Goal: Find specific page/section: Find specific page/section

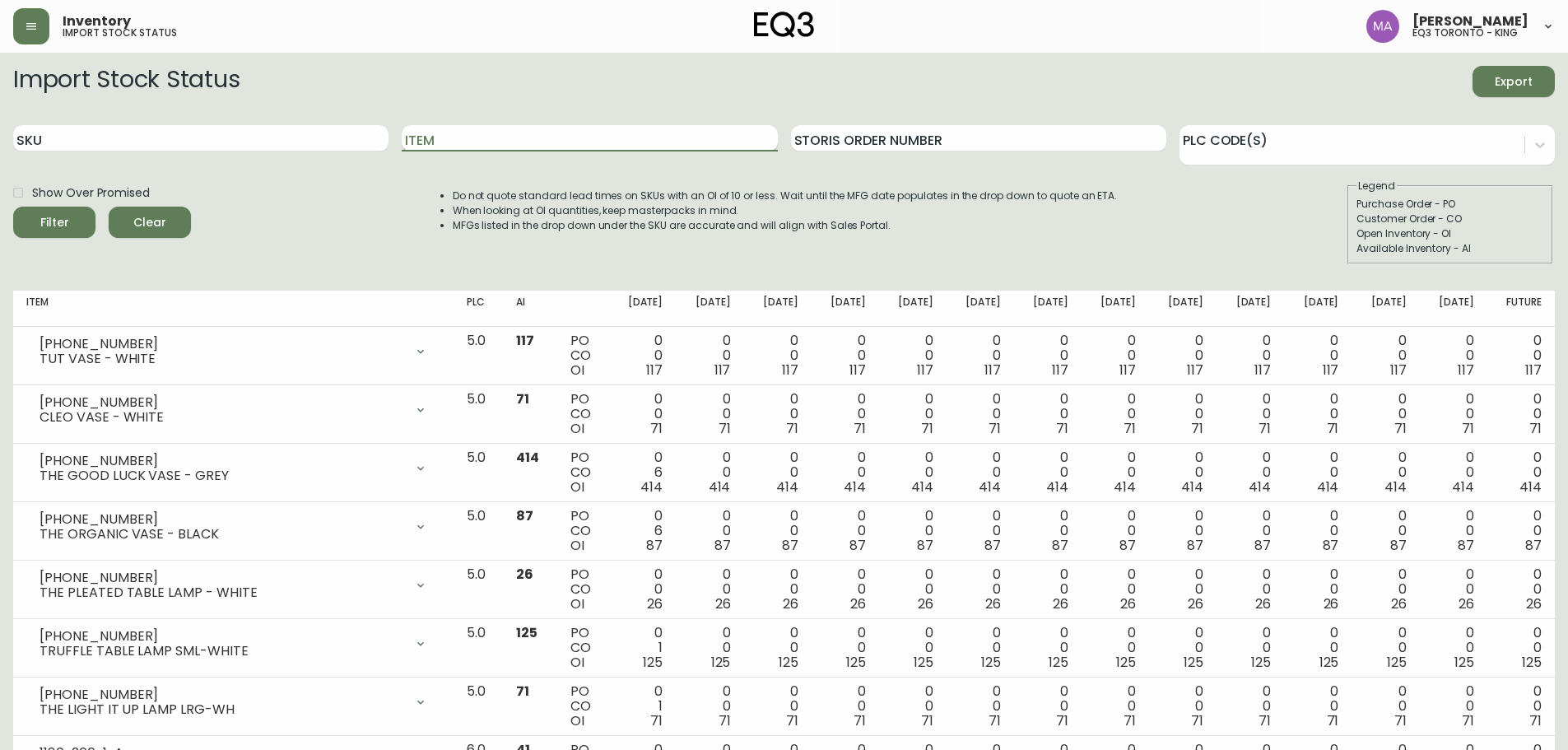
drag, startPoint x: 459, startPoint y: 142, endPoint x: 439, endPoint y: 130, distance: 23.3
click at [458, 142] on input "Item" at bounding box center [589, 139] width 375 height 26
drag, startPoint x: 483, startPoint y: 135, endPoint x: 73, endPoint y: 151, distance: 410.3
click at [49, 162] on div "SKU Item TRUFFLE Storis Order Number PLC Code(s)" at bounding box center [784, 139] width 1542 height 54
click at [13, 206] on button "Filter" at bounding box center [54, 222] width 82 height 31
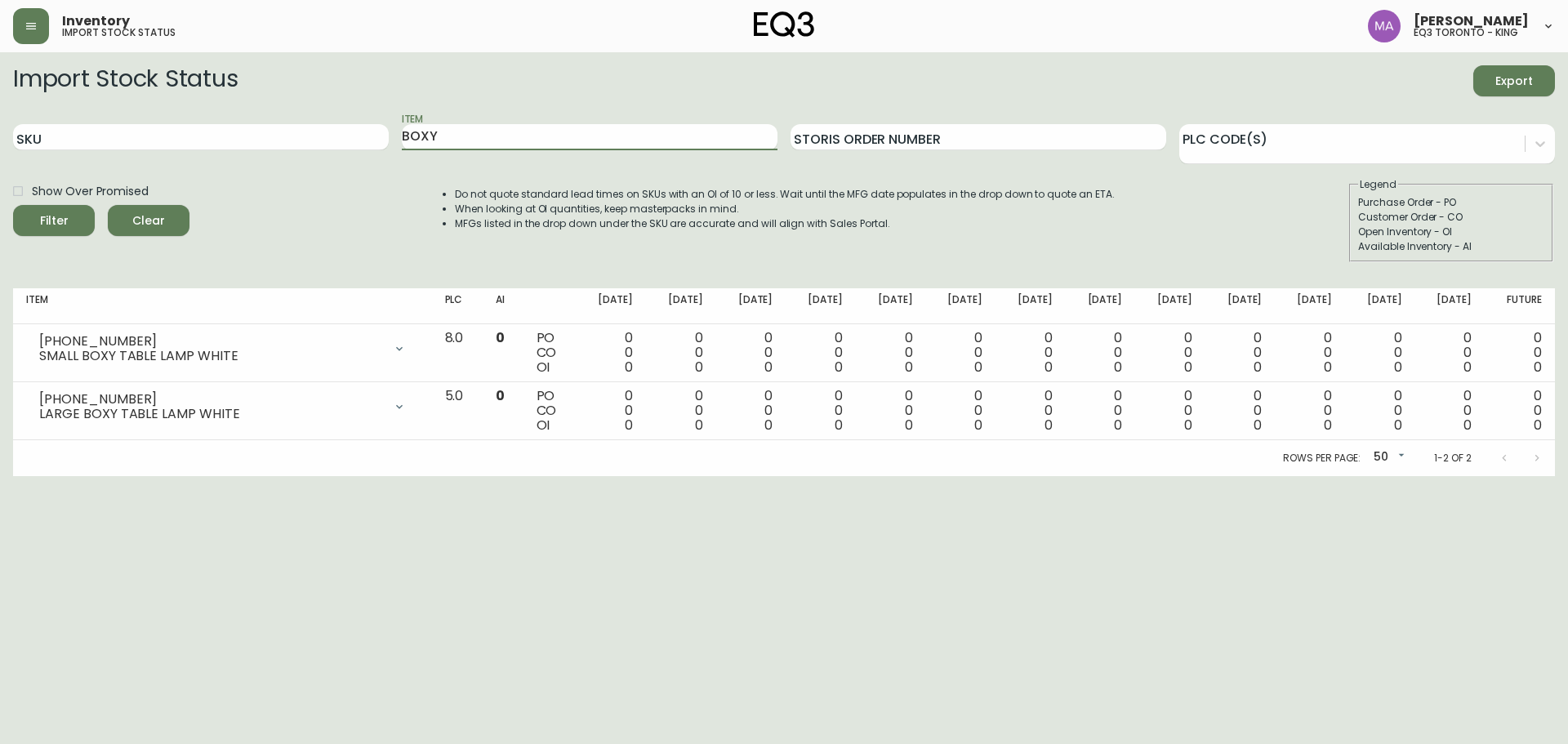
drag, startPoint x: 380, startPoint y: 157, endPoint x: 74, endPoint y: 165, distance: 306.1
click at [63, 166] on form "Import Stock Status Export SKU Item BOXY Storis Order Number PLC Code(s) Show O…" at bounding box center [784, 164] width 1542 height 196
type input "PINKIE"
click at [69, 196] on span "Show Over Promised" at bounding box center [90, 192] width 117 height 17
click at [32, 196] on input "Show Over Promised" at bounding box center [18, 192] width 28 height 28
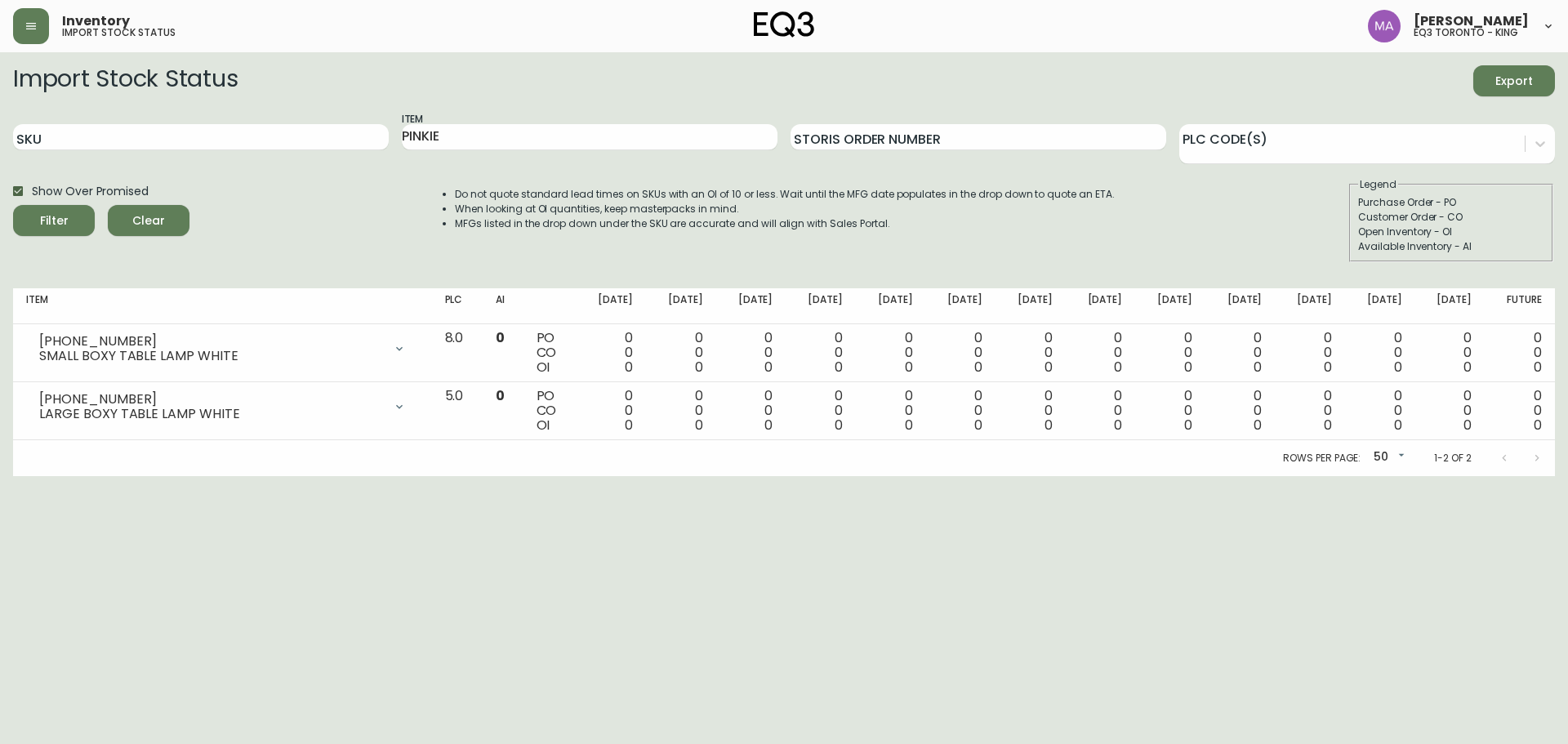
click at [68, 204] on label "Show Over Promised" at bounding box center [76, 192] width 145 height 28
click at [32, 204] on input "Show Over Promised" at bounding box center [18, 192] width 28 height 28
checkbox input "false"
click at [58, 214] on span "Filter" at bounding box center [54, 220] width 29 height 20
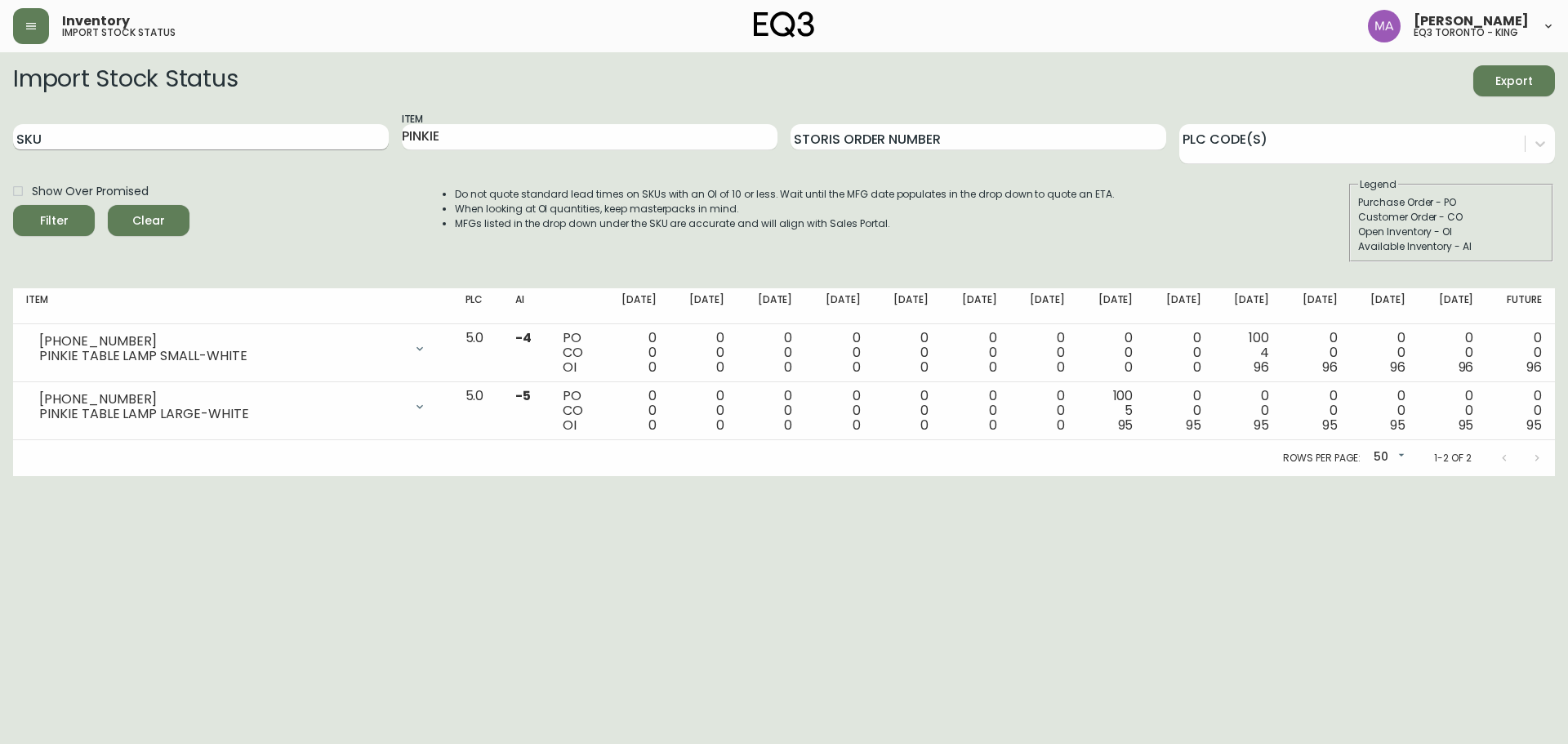
drag, startPoint x: 236, startPoint y: 133, endPoint x: 217, endPoint y: 134, distance: 19.0
click at [218, 134] on div "SKU Item PINKIE Storis Order Number PLC Code(s)" at bounding box center [784, 138] width 1542 height 53
click at [71, 231] on button "Filter" at bounding box center [54, 220] width 82 height 31
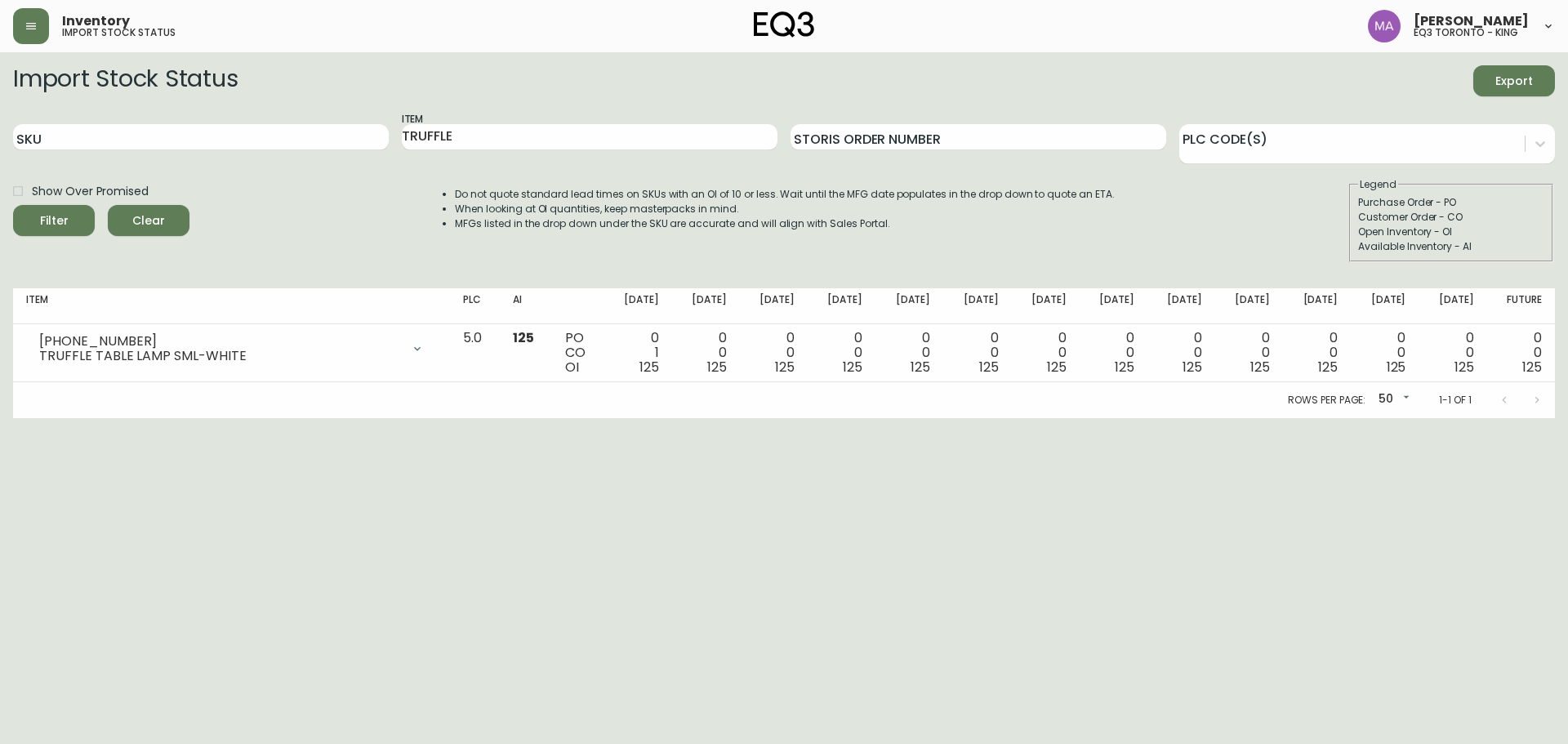
click at [186, 418] on html "Inventory import stock status [PERSON_NAME] eq3 [GEOGRAPHIC_DATA] - king Import…" at bounding box center [784, 209] width 1568 height 418
drag, startPoint x: 493, startPoint y: 135, endPoint x: 320, endPoint y: 142, distance: 173.1
click at [307, 153] on div "SKU Item TRUFFLE Storis Order Number PLC Code(s)" at bounding box center [784, 138] width 1542 height 53
click at [71, 223] on span "Filter" at bounding box center [54, 220] width 56 height 20
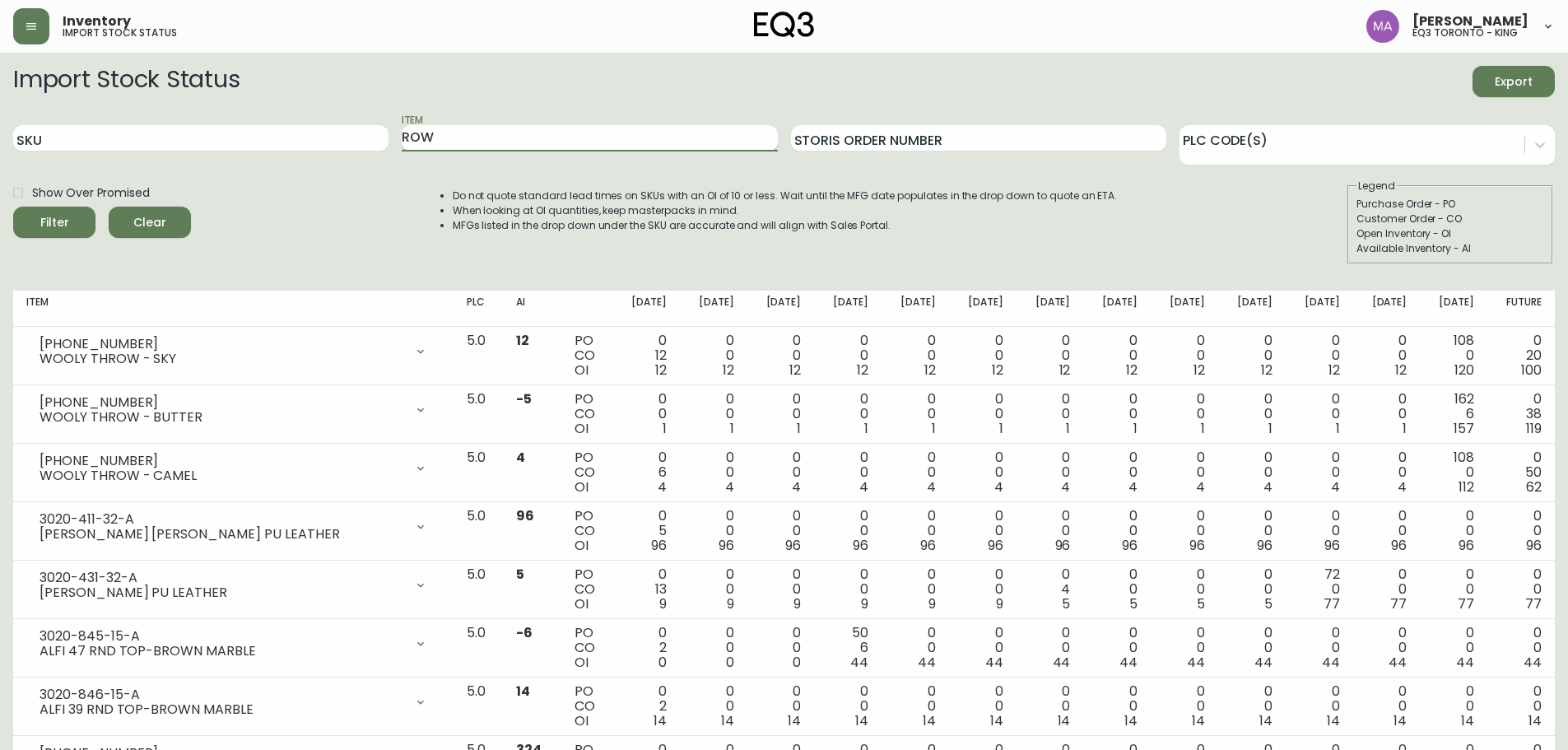
click at [462, 142] on input "ROW" at bounding box center [589, 139] width 375 height 26
type input "ROW"
click at [13, 206] on button "Filter" at bounding box center [54, 222] width 82 height 31
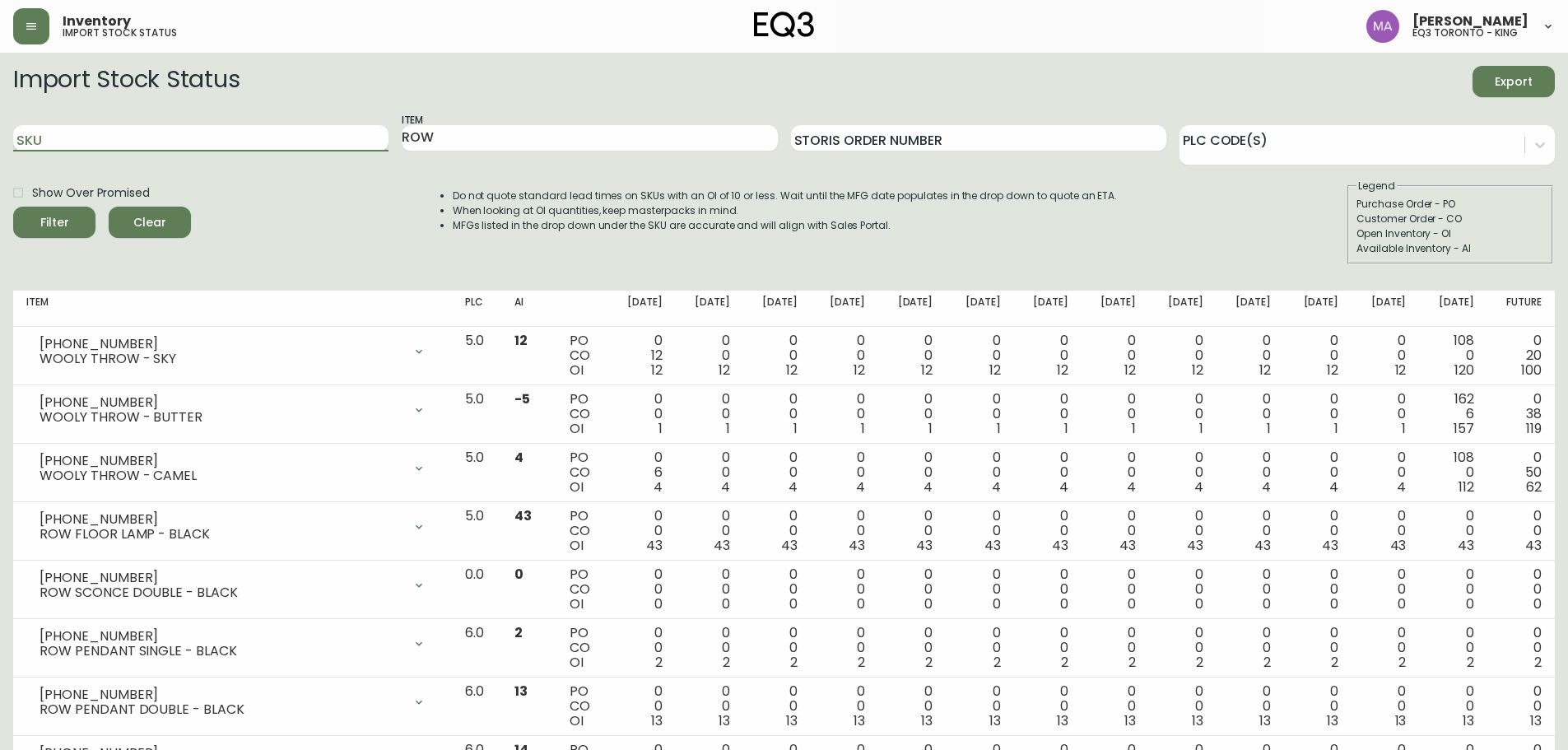
click at [260, 138] on input "SKU" at bounding box center [200, 139] width 375 height 26
drag, startPoint x: 470, startPoint y: 140, endPoint x: 230, endPoint y: 125, distance: 240.5
click at [208, 138] on div "SKU Item ROW Storis Order Number PLC Code(s)" at bounding box center [784, 139] width 1542 height 54
click at [1538, 150] on icon at bounding box center [1540, 145] width 16 height 17
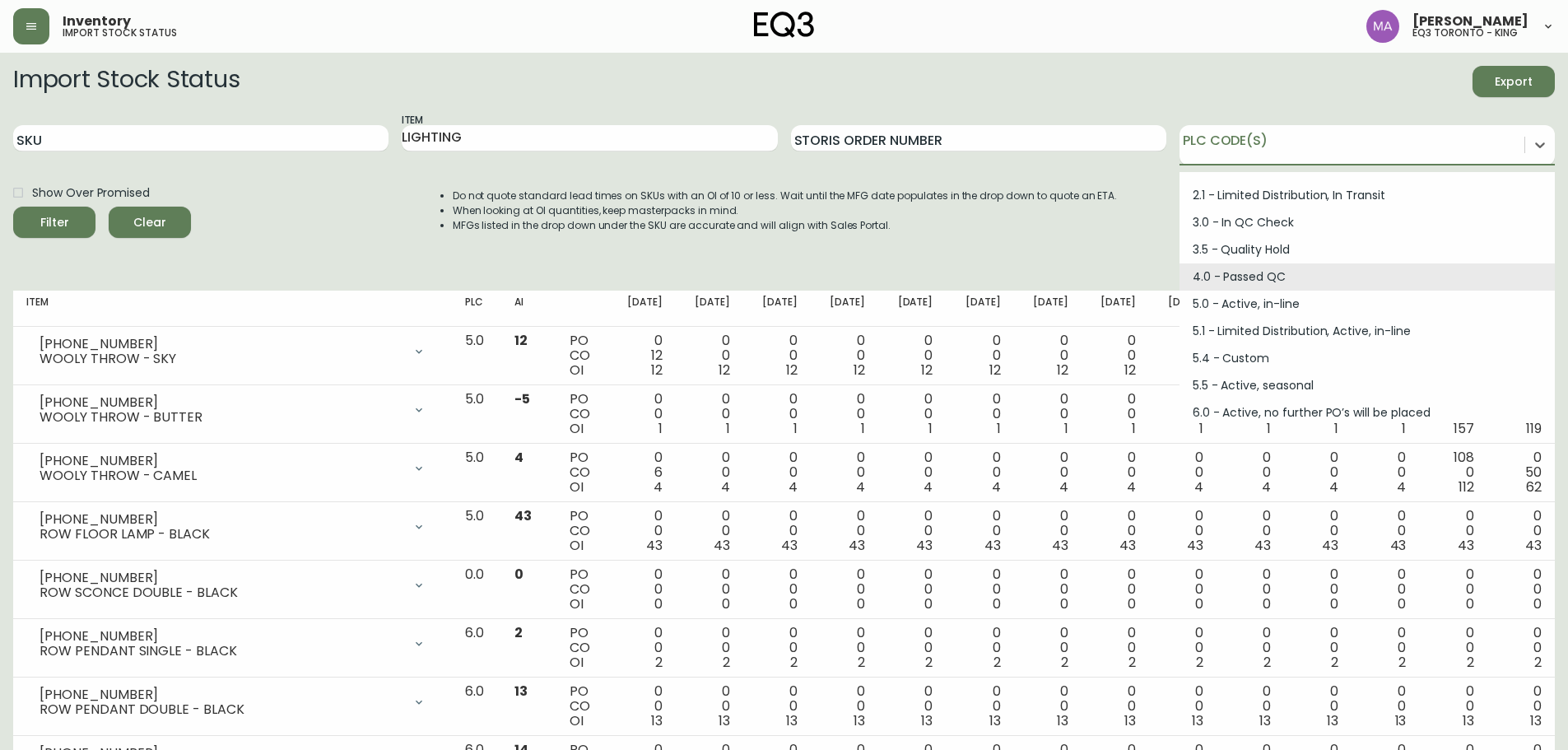
scroll to position [221, 0]
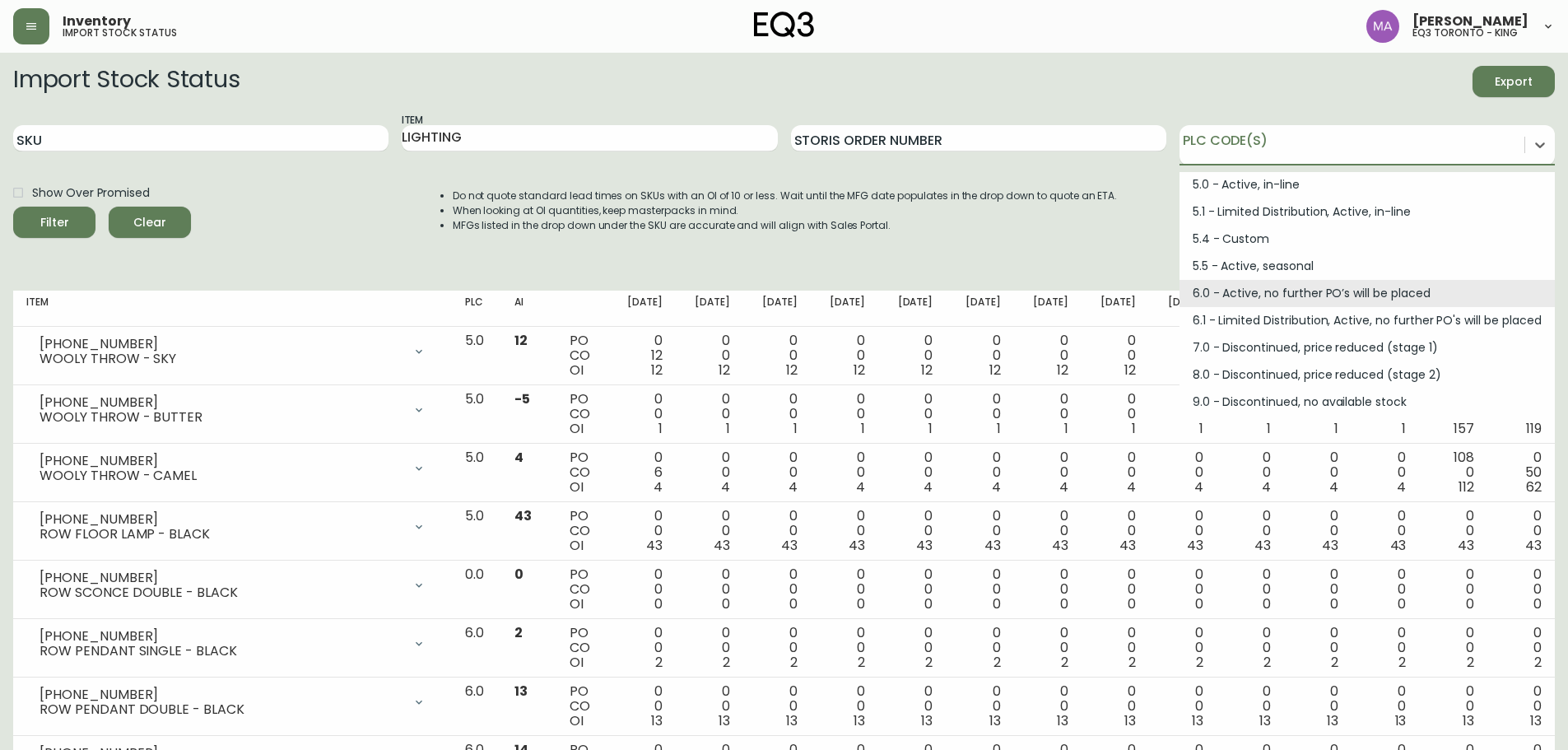
click at [1317, 297] on div "6.0 - Active, no further PO’s will be placed" at bounding box center [1367, 293] width 375 height 27
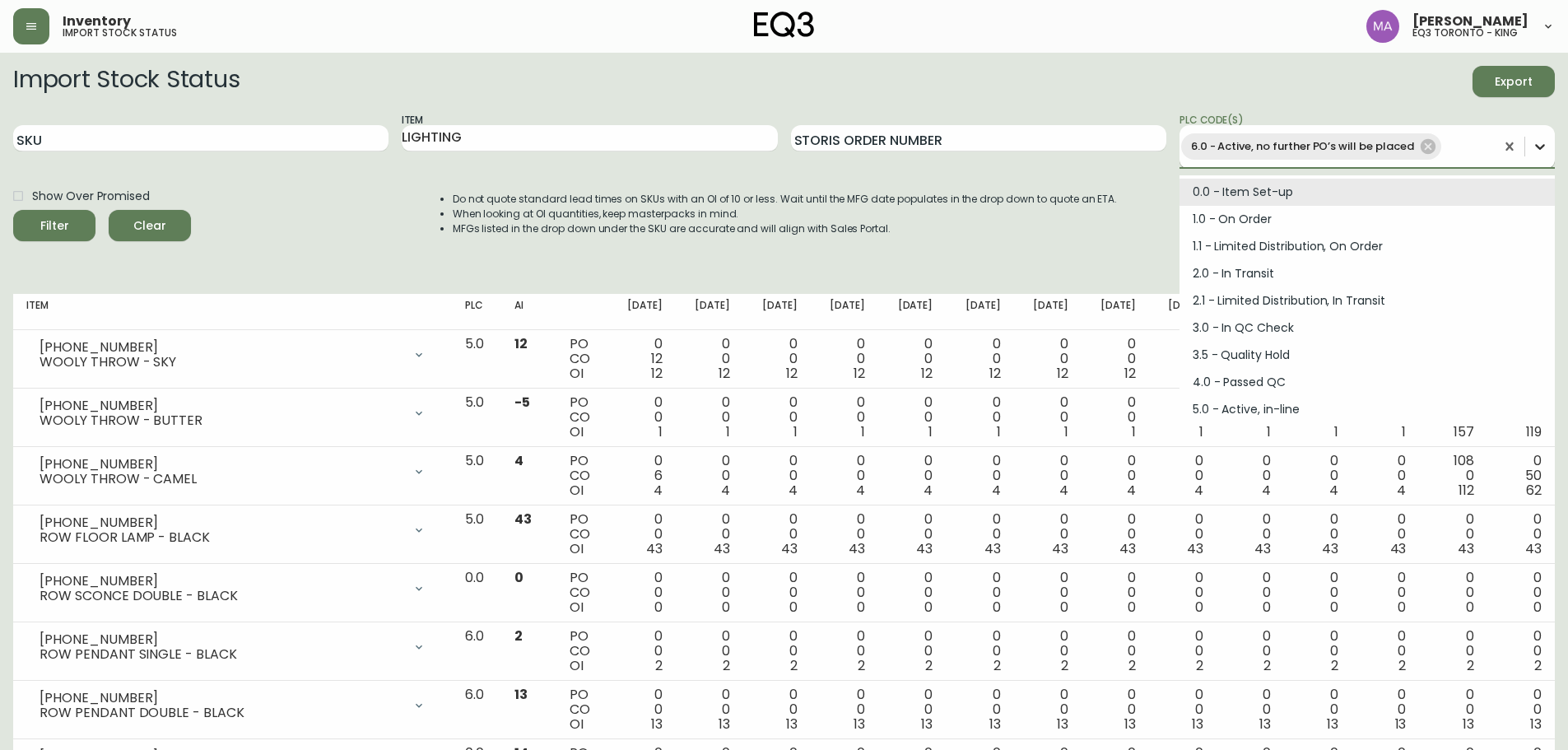
click at [1537, 152] on icon at bounding box center [1540, 147] width 16 height 17
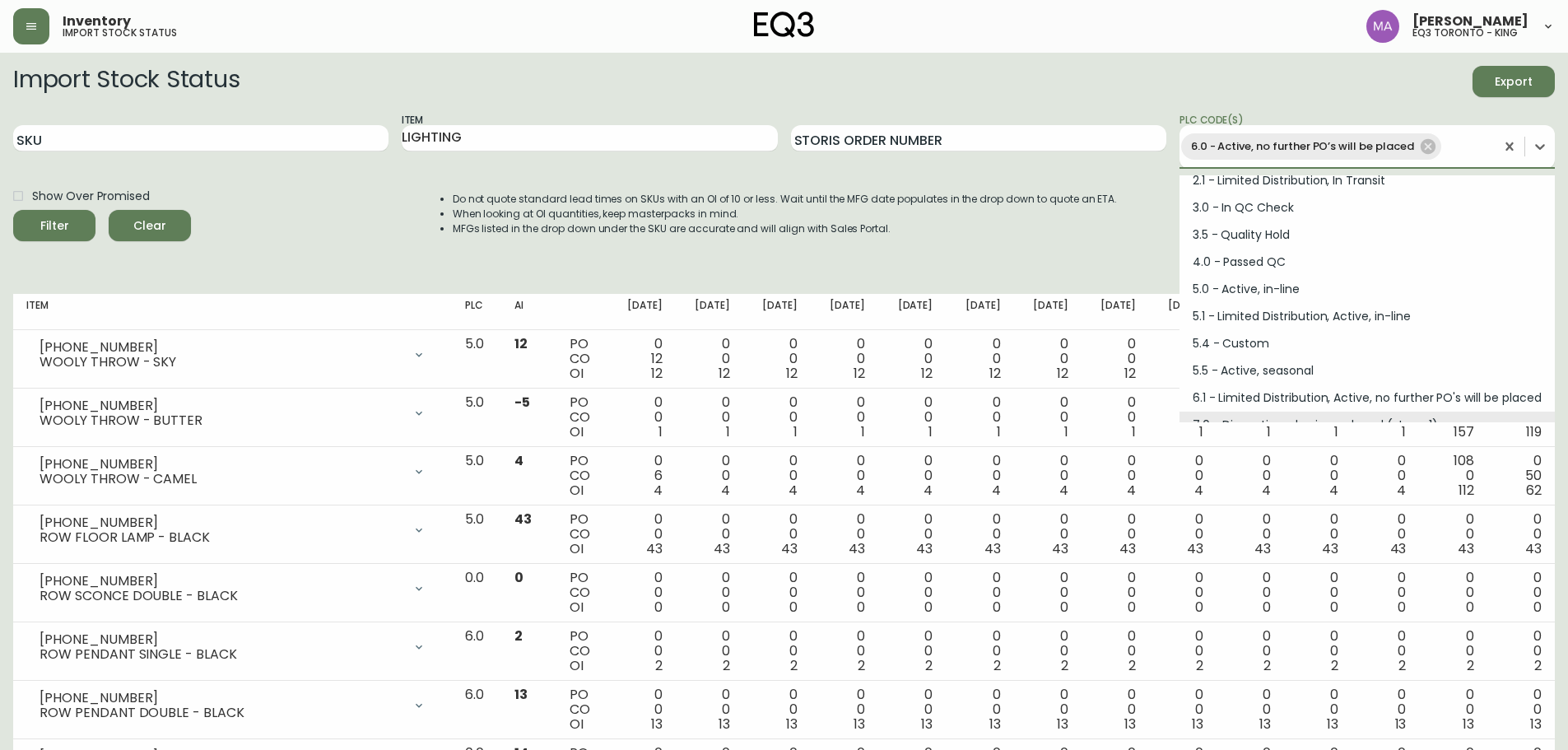
scroll to position [194, 0]
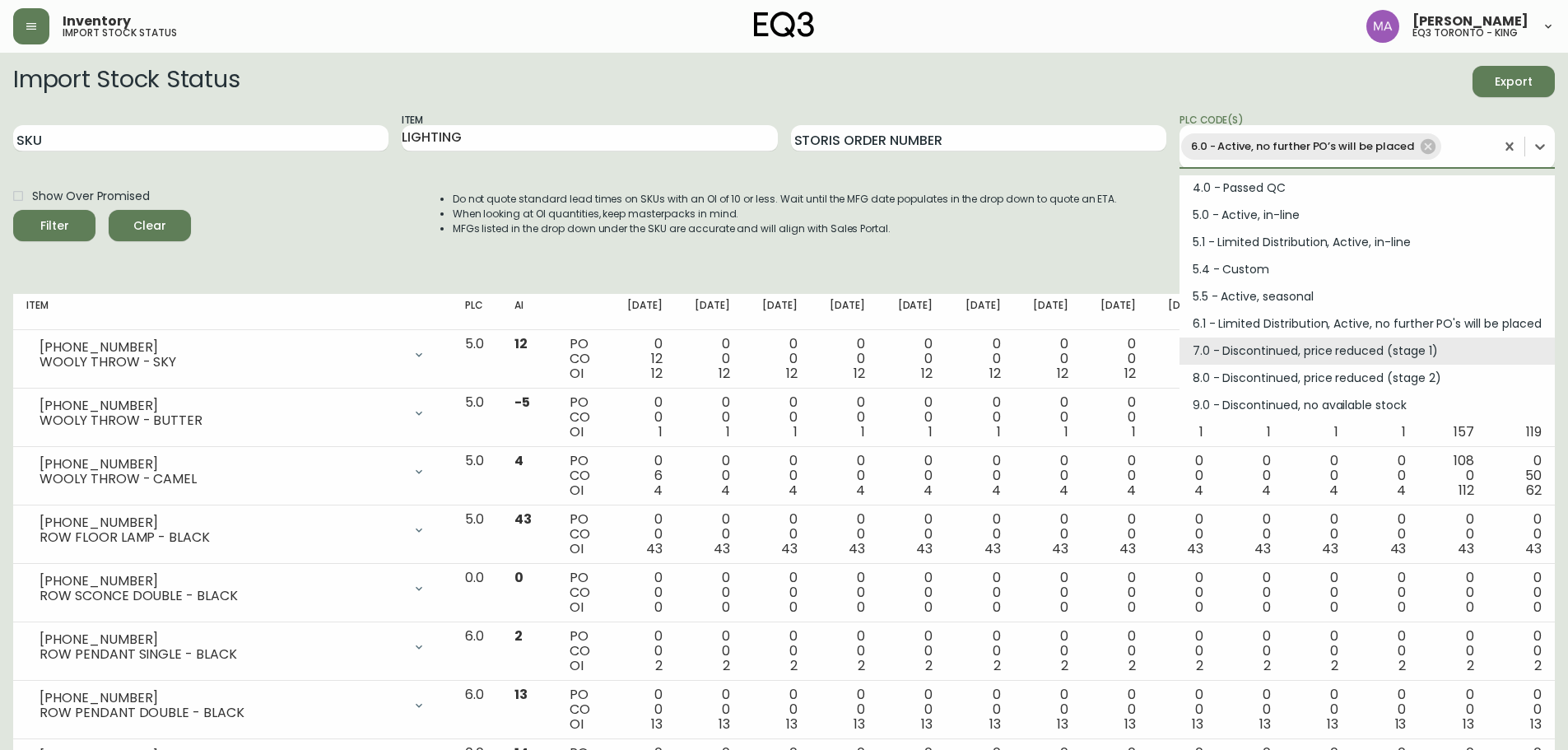
click at [1288, 342] on div "7.0 - Discontinued, price reduced (stage 1)" at bounding box center [1367, 351] width 375 height 27
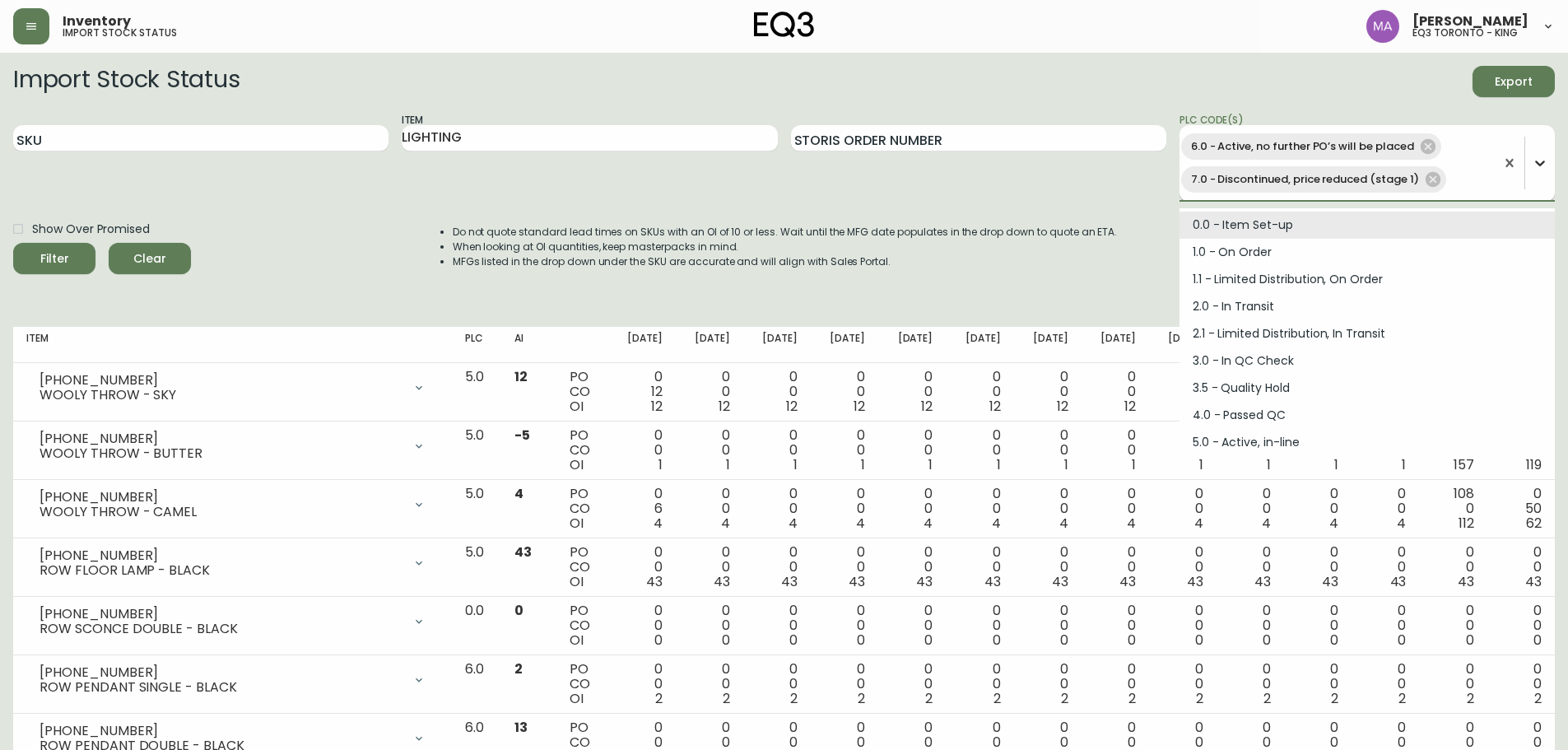
click at [1542, 162] on icon at bounding box center [1540, 163] width 16 height 17
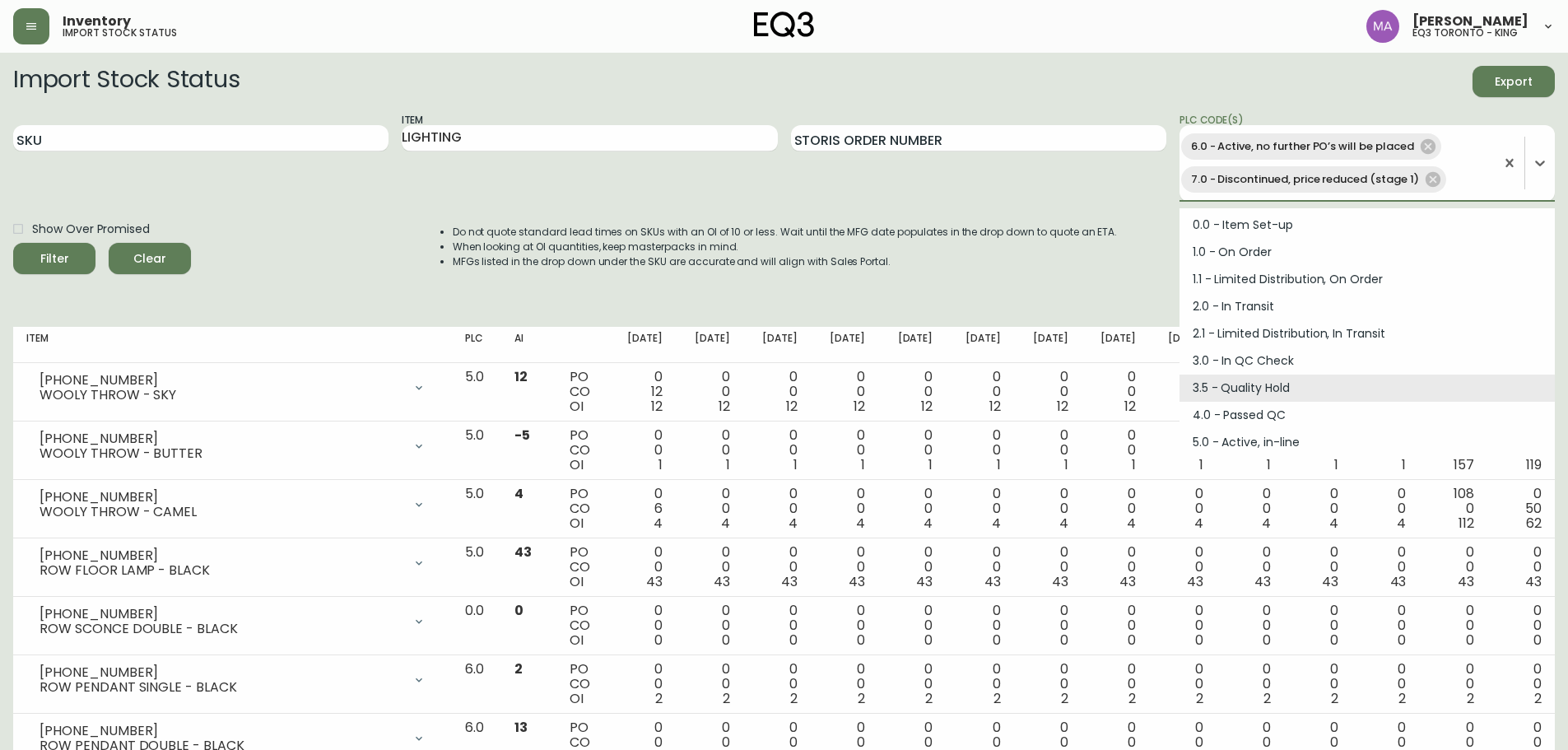
scroll to position [167, 0]
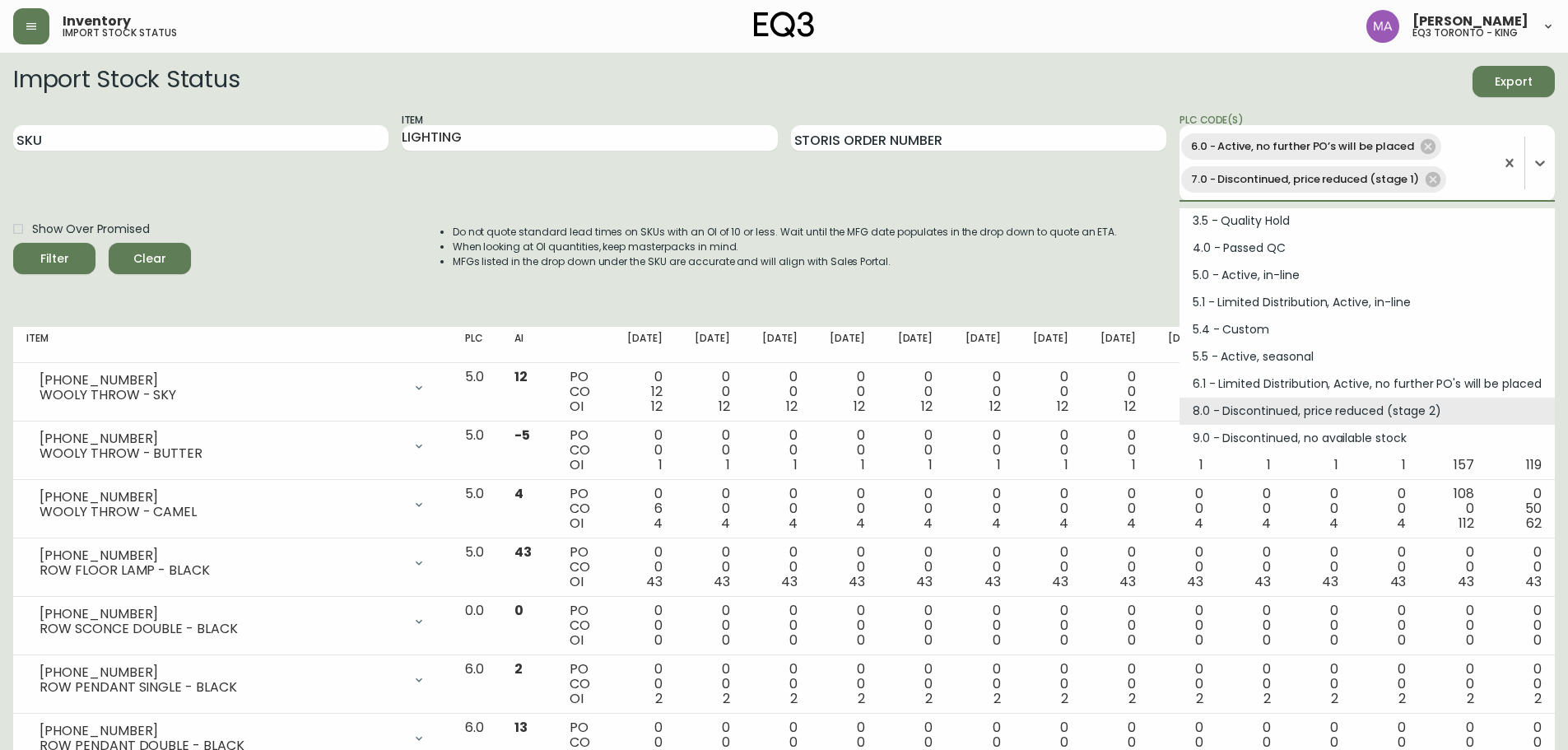
click at [1279, 408] on div "8.0 - Discontinued, price reduced (stage 2)" at bounding box center [1367, 411] width 375 height 27
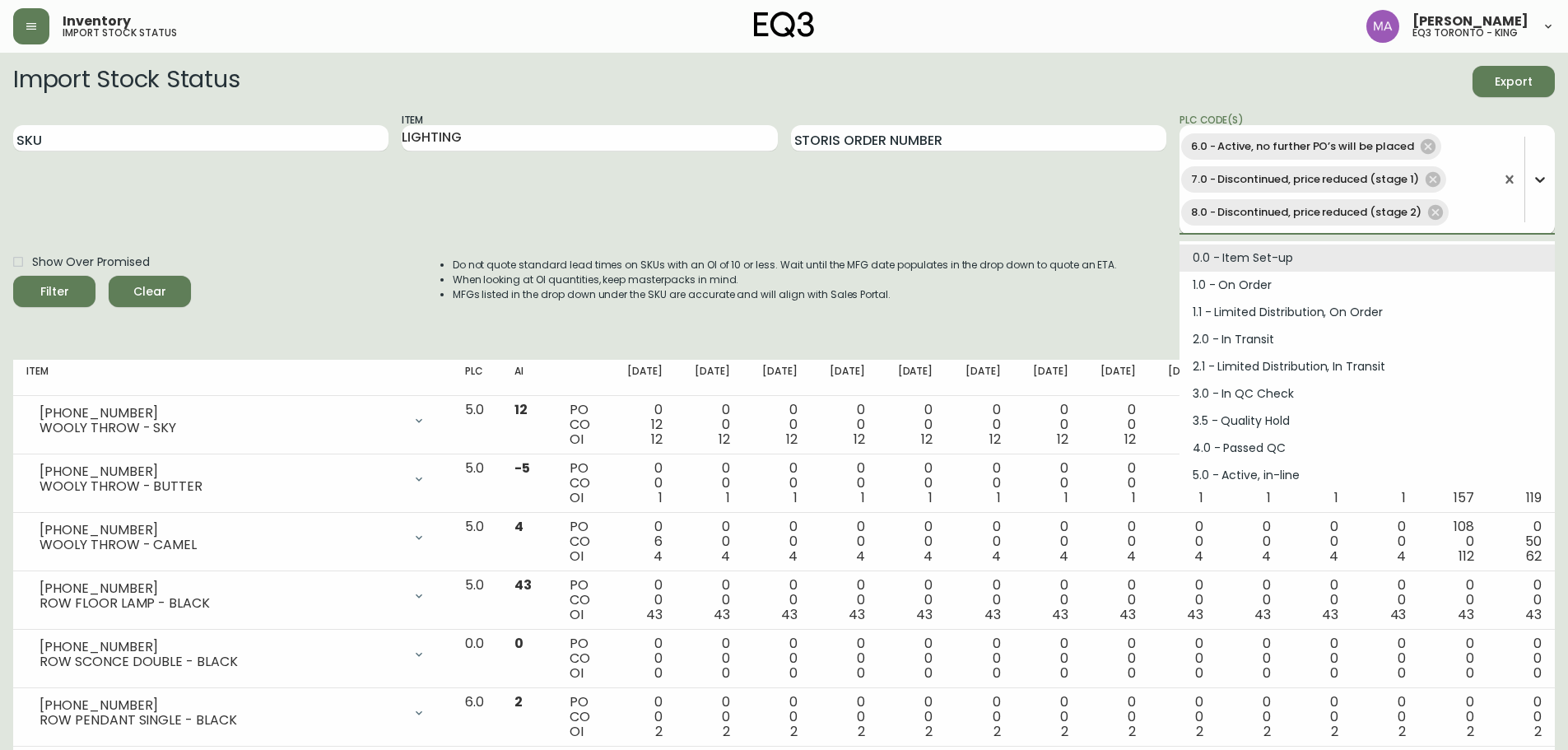
click at [1532, 175] on icon at bounding box center [1540, 180] width 16 height 17
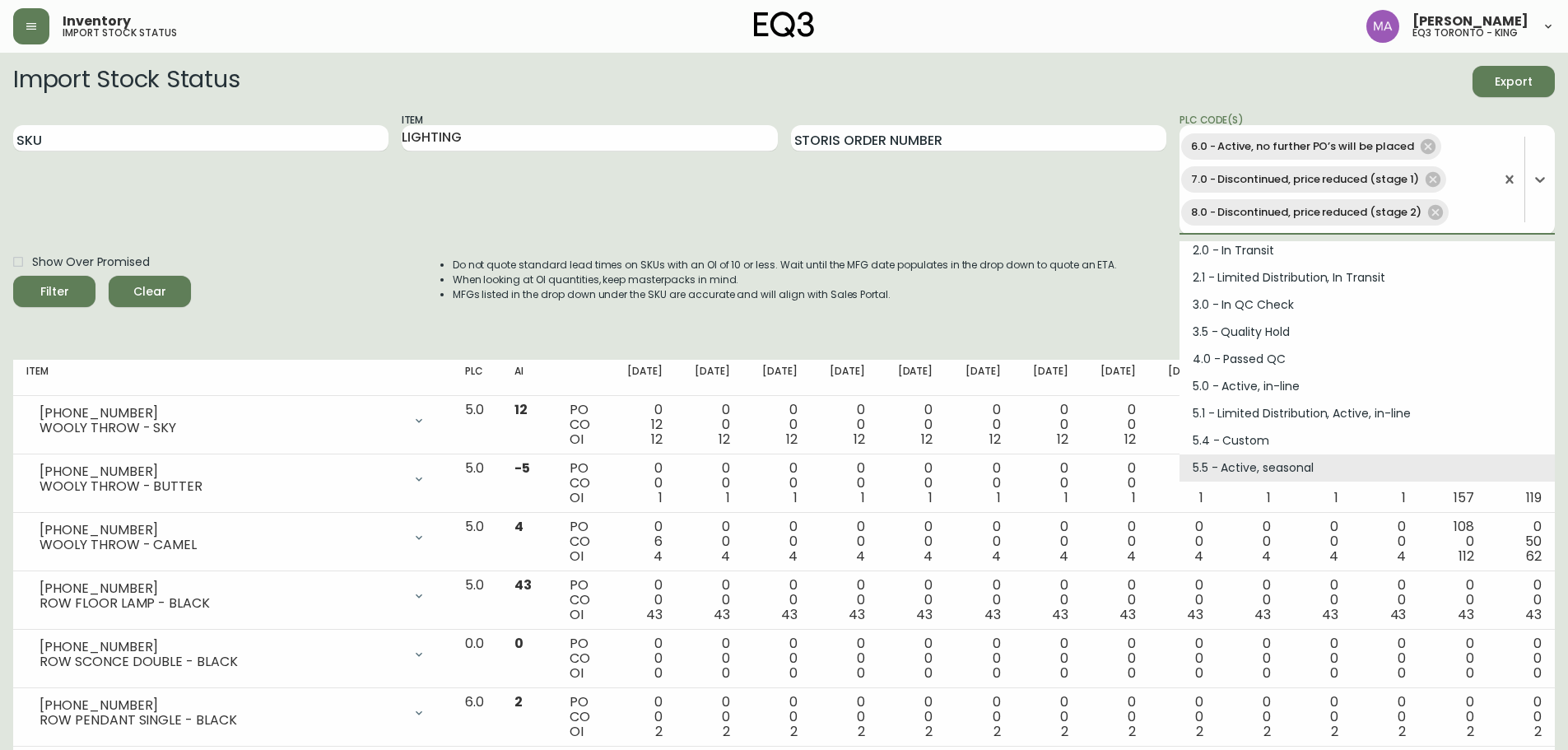
scroll to position [140, 0]
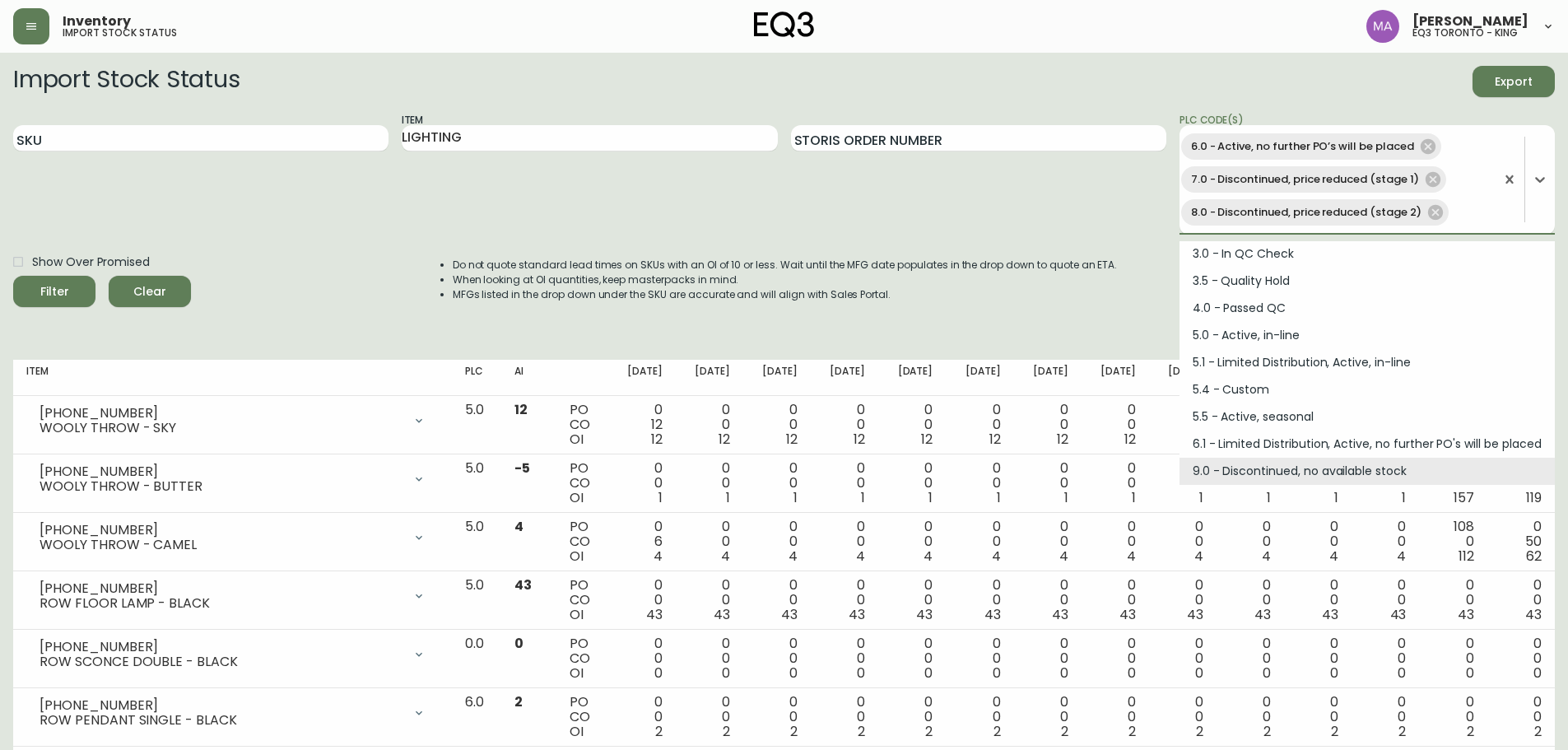
click at [1275, 463] on div "9.0 - Discontinued, no available stock" at bounding box center [1367, 471] width 375 height 27
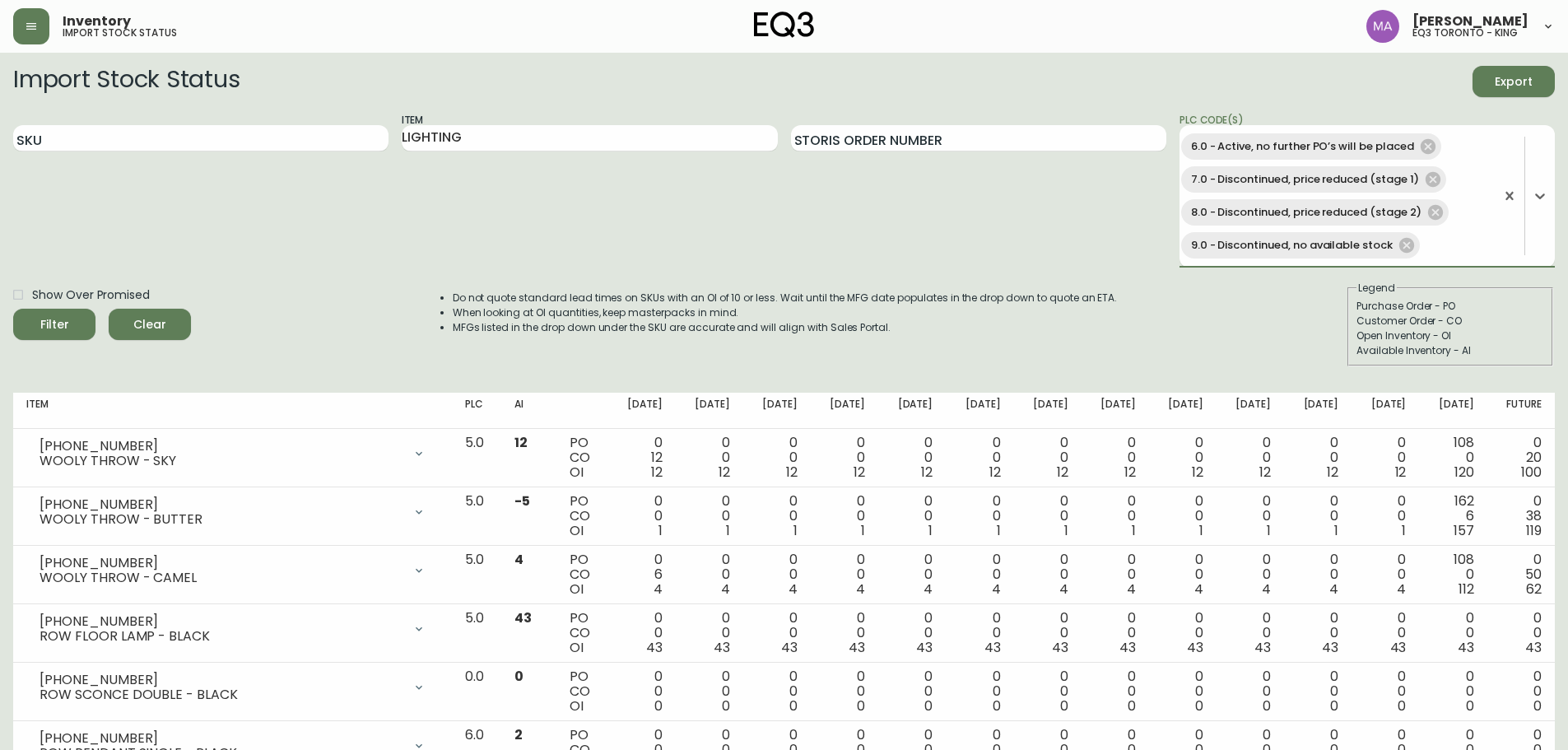
click at [61, 318] on div "Filter" at bounding box center [54, 324] width 29 height 21
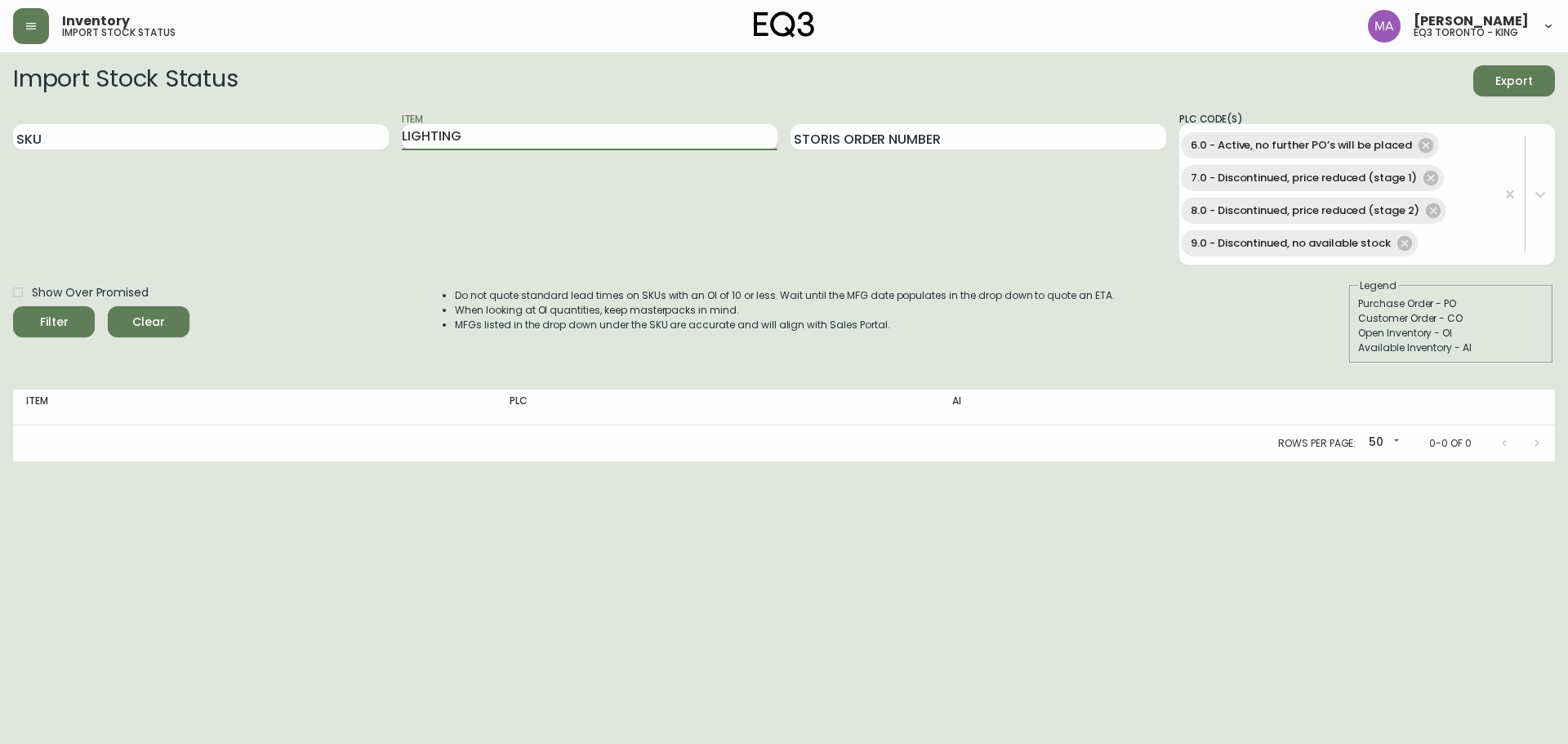
click at [516, 129] on input "LIGHTING" at bounding box center [589, 138] width 376 height 26
click at [92, 323] on button "Filter" at bounding box center [54, 322] width 82 height 31
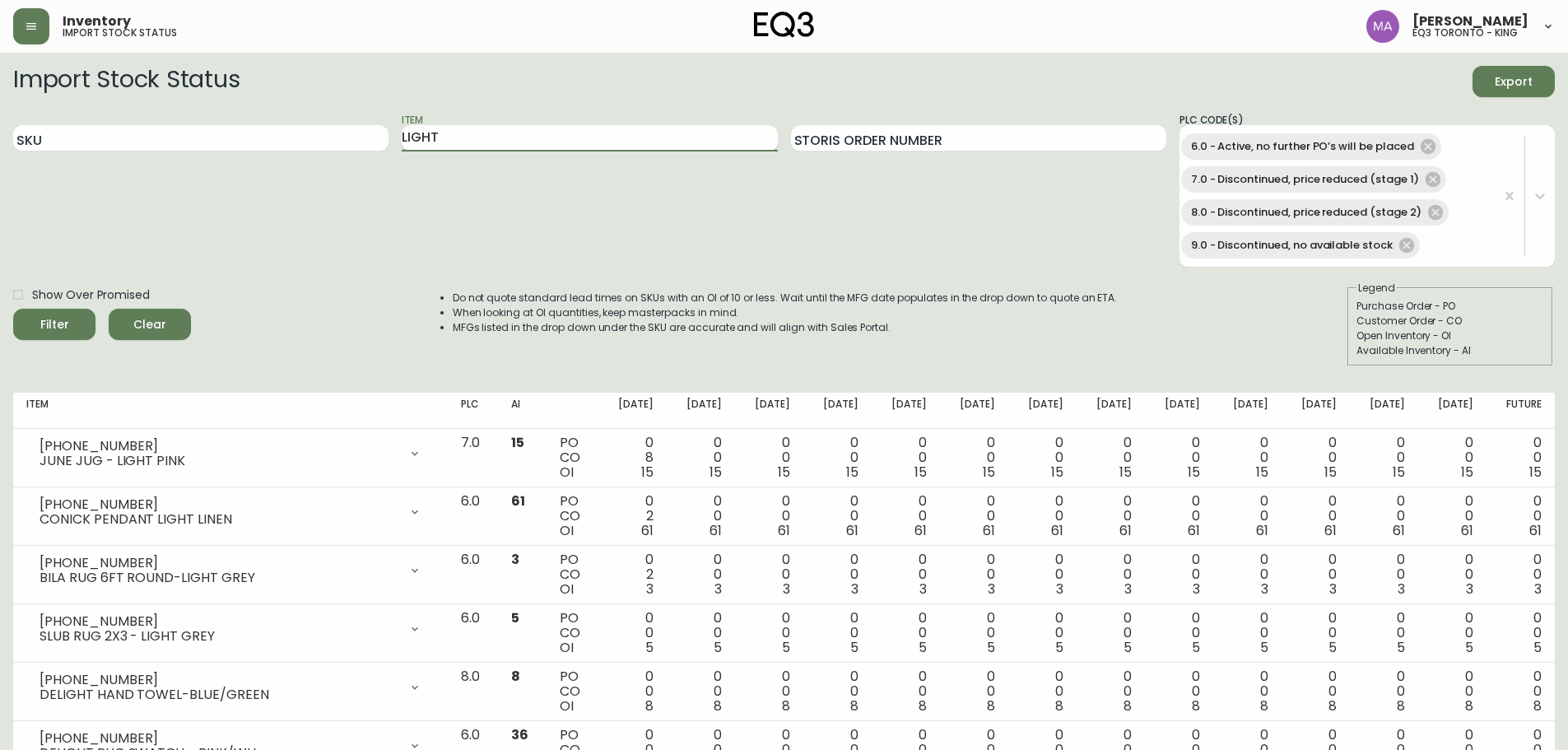
click at [447, 138] on input "LIGHT" at bounding box center [589, 139] width 375 height 26
click at [78, 330] on span "Filter" at bounding box center [54, 324] width 56 height 21
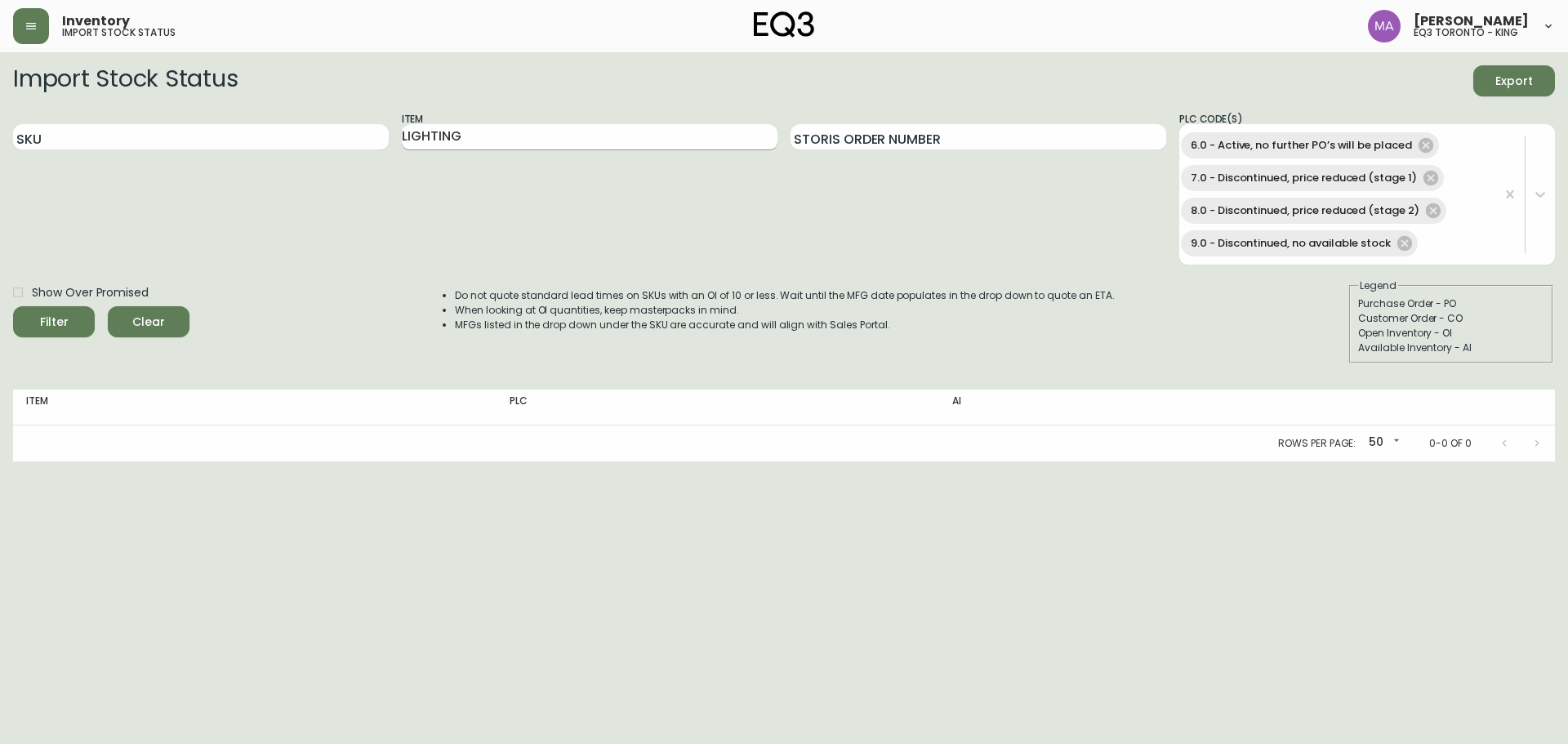
click at [500, 137] on input "LIGHTING" at bounding box center [589, 138] width 376 height 26
type input "LIGHT"
click at [70, 340] on div "Show Over Promised Filter Clear" at bounding box center [101, 321] width 177 height 85
click at [66, 324] on div "Filter" at bounding box center [54, 322] width 29 height 20
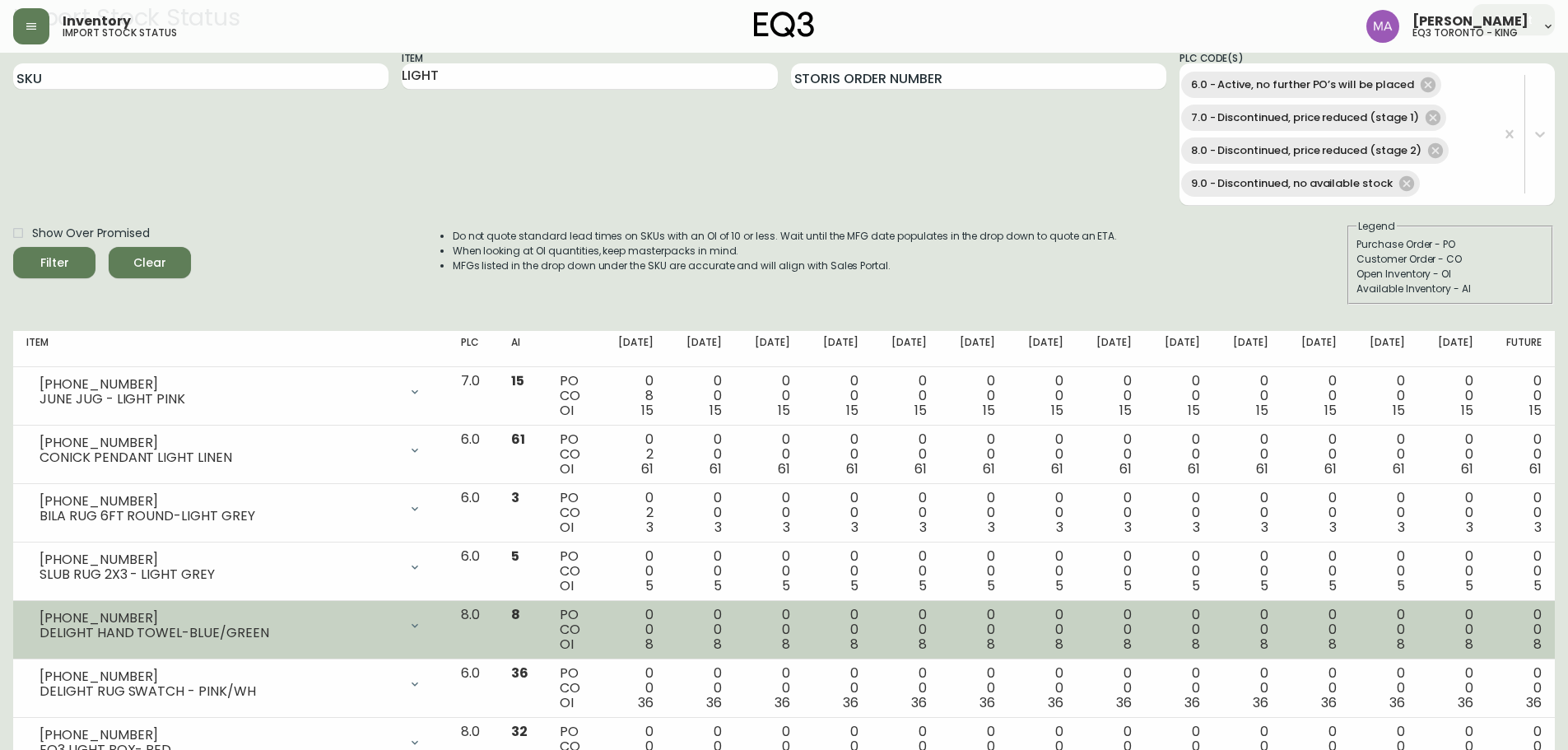
scroll to position [0, 0]
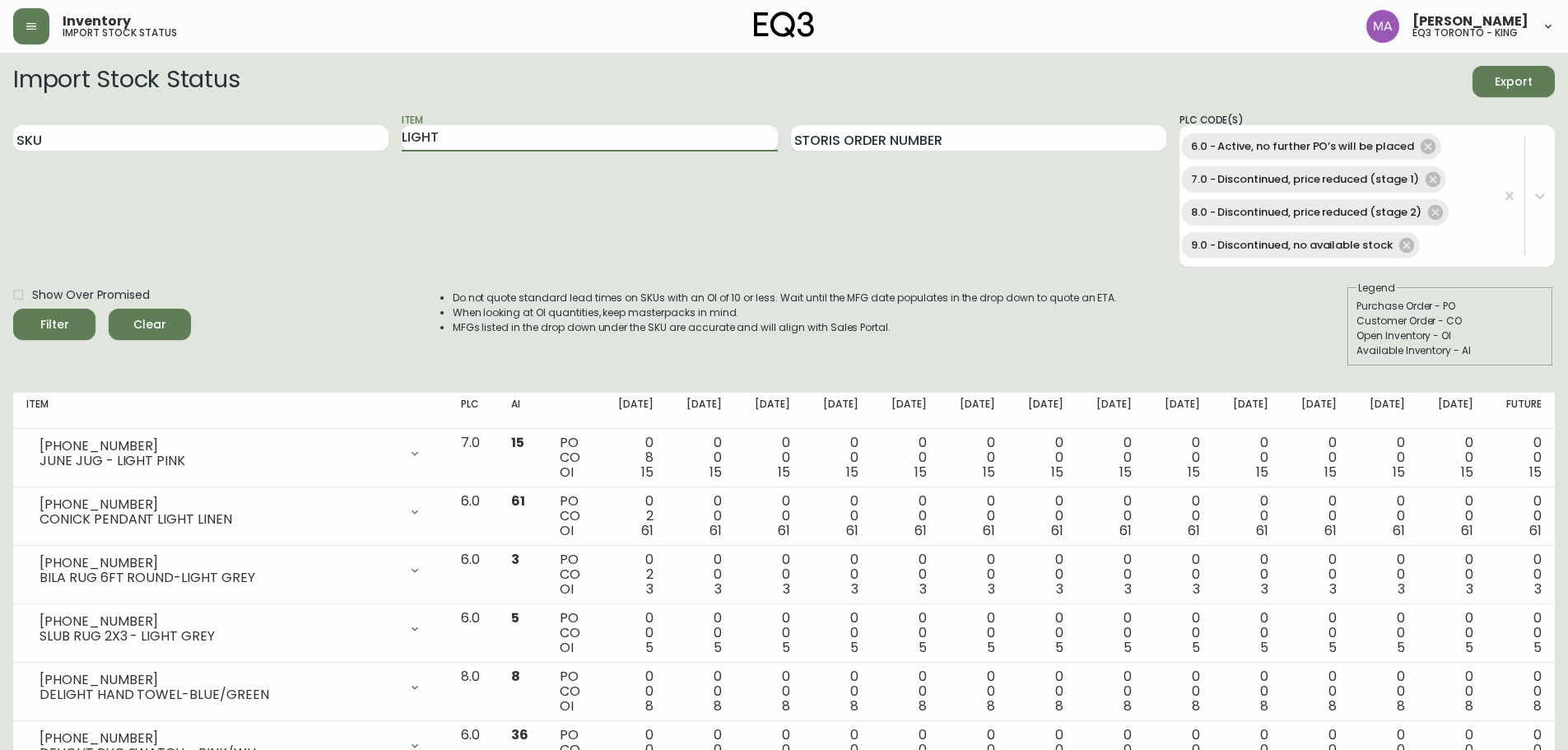
drag, startPoint x: 504, startPoint y: 148, endPoint x: 403, endPoint y: 169, distance: 103.2
click at [404, 173] on div "Item LIGHT" at bounding box center [589, 190] width 375 height 156
click at [457, 136] on input "Item" at bounding box center [589, 139] width 375 height 26
type input "PUCK"
click at [87, 309] on button "Filter" at bounding box center [54, 324] width 82 height 31
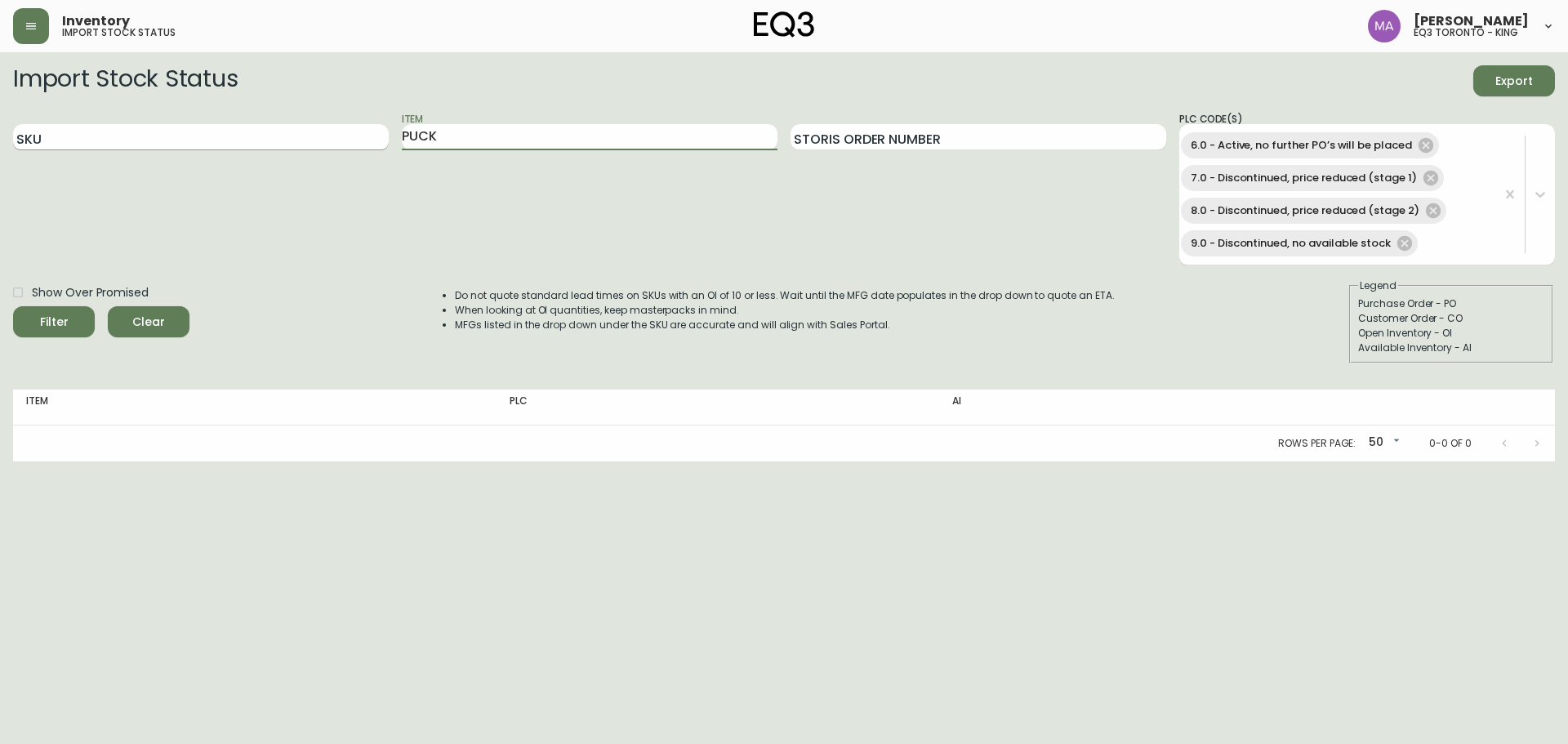
drag, startPoint x: 369, startPoint y: 134, endPoint x: 334, endPoint y: 134, distance: 35.0
click at [334, 134] on div "SKU Item PUCK Storis Order Number PLC Code(s) 6.0 - Active, no further PO’s wil…" at bounding box center [784, 188] width 1542 height 155
type input "TRUFFLE"
click at [65, 321] on div "Filter" at bounding box center [54, 322] width 29 height 20
drag, startPoint x: 325, startPoint y: 138, endPoint x: 203, endPoint y: 148, distance: 122.4
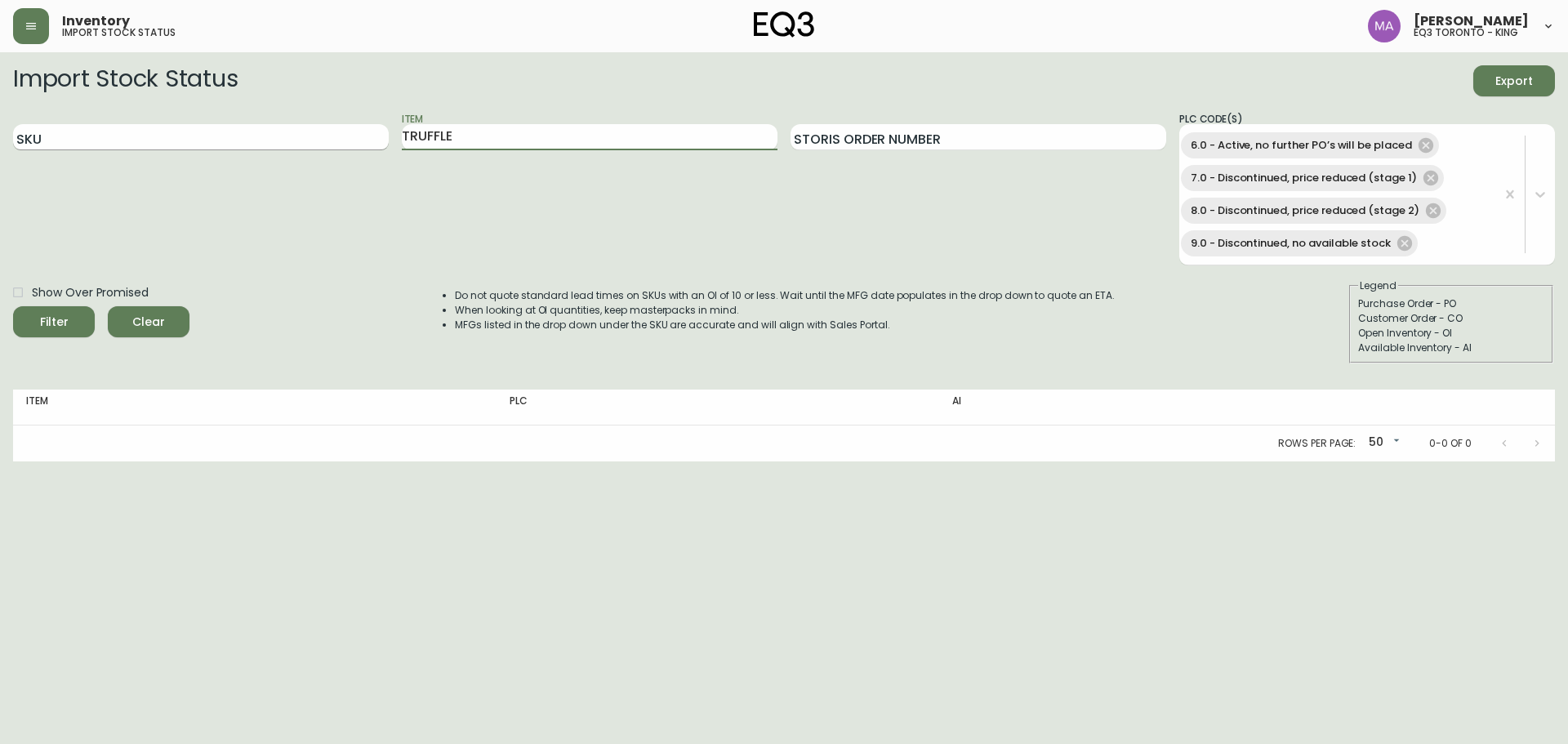
click at [198, 153] on div "SKU Item TRUFFLE Storis Order Number PLC Code(s) 6.0 - Active, no further PO’s …" at bounding box center [784, 188] width 1542 height 155
click at [476, 142] on input "Item" at bounding box center [589, 138] width 376 height 26
type input "TRUFFLE"
